Goal: Information Seeking & Learning: Learn about a topic

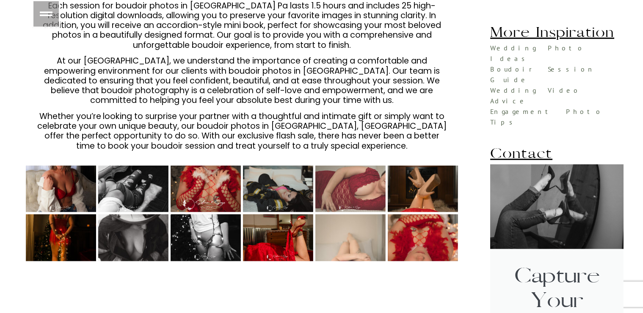
scroll to position [760, 0]
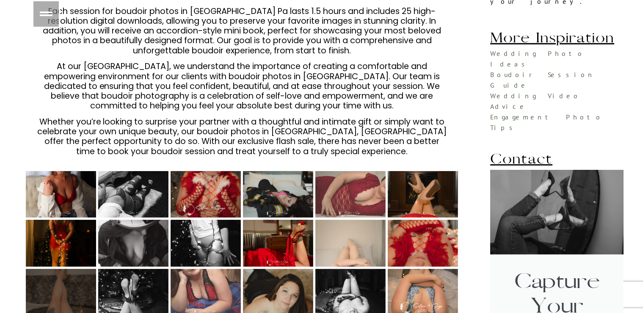
click at [57, 269] on div at bounding box center [61, 292] width 70 height 47
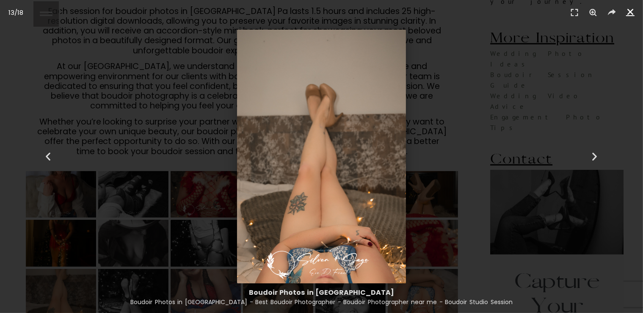
click at [630, 12] on icon "Close (Esc)" at bounding box center [630, 12] width 8 height 8
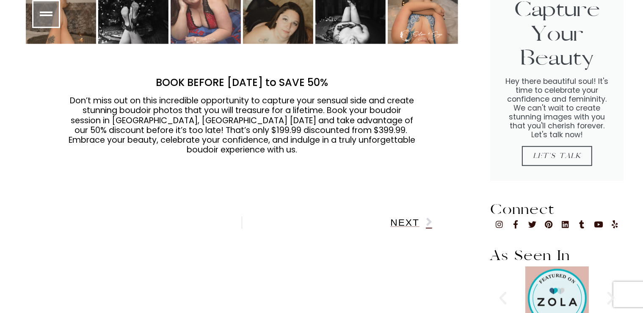
scroll to position [1073, 0]
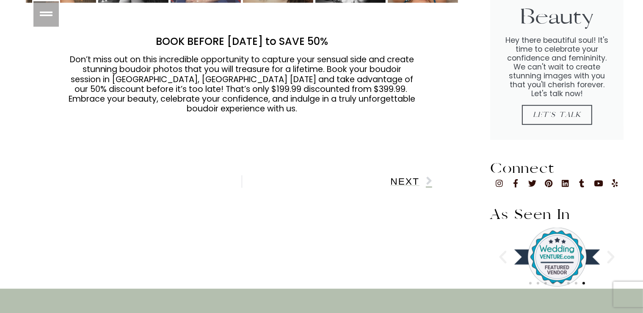
click at [412, 177] on span "Next" at bounding box center [404, 181] width 29 height 9
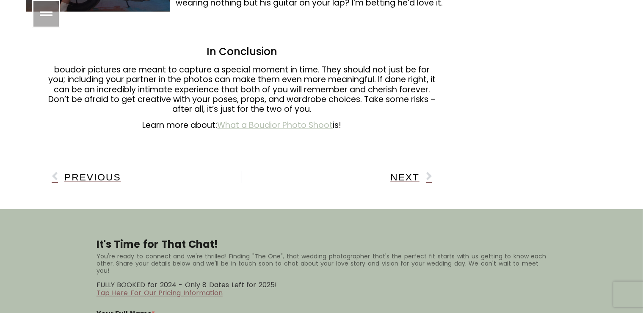
scroll to position [1431, 0]
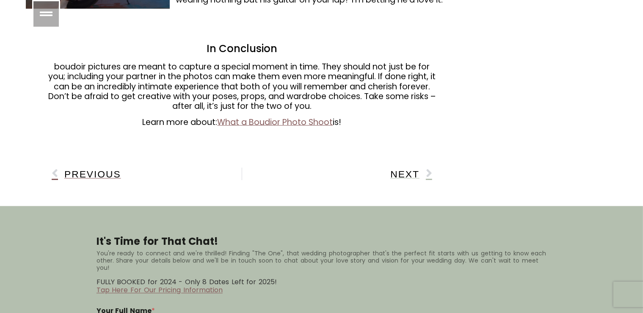
click at [411, 170] on span "Next" at bounding box center [404, 174] width 29 height 9
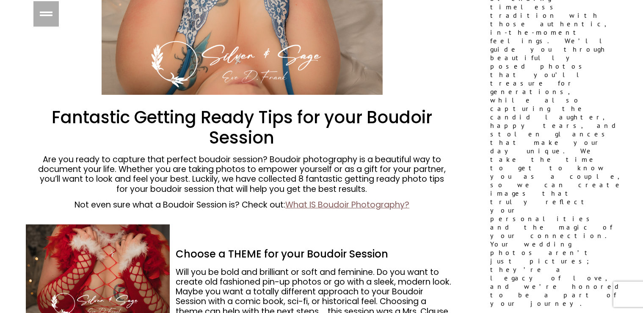
scroll to position [581, 0]
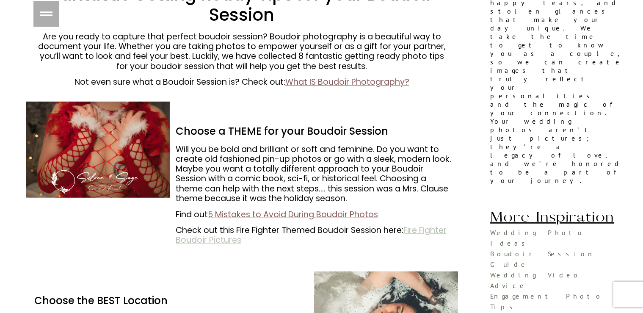
click at [240, 243] on link "Fire Fighter Boudoir Pictures" at bounding box center [311, 234] width 271 height 21
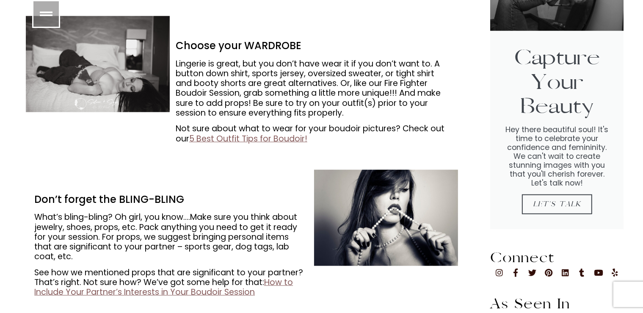
scroll to position [849, 0]
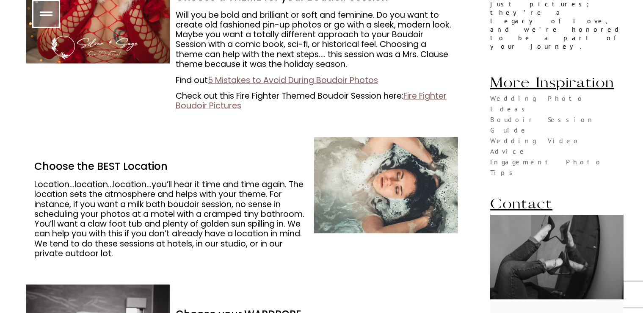
scroll to position [313, 0]
